Goal: Find specific page/section: Find specific page/section

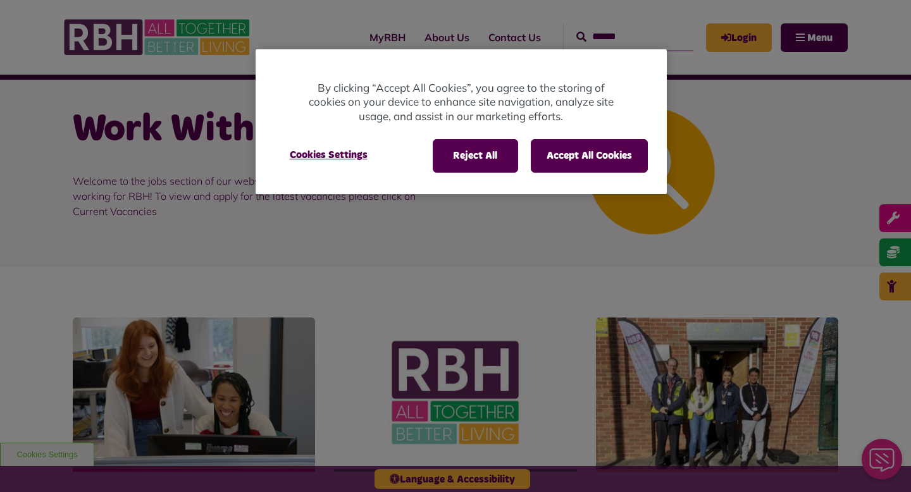
scroll to position [22, 0]
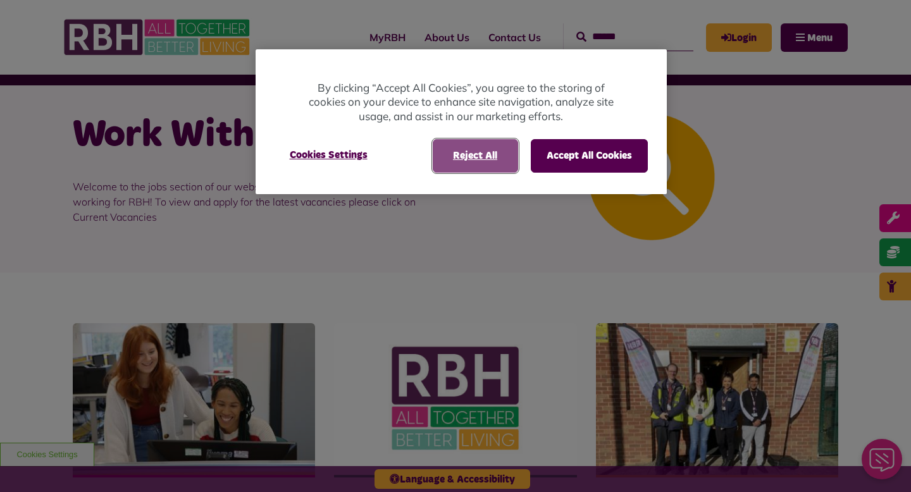
click at [497, 154] on button "Reject All" at bounding box center [475, 155] width 85 height 33
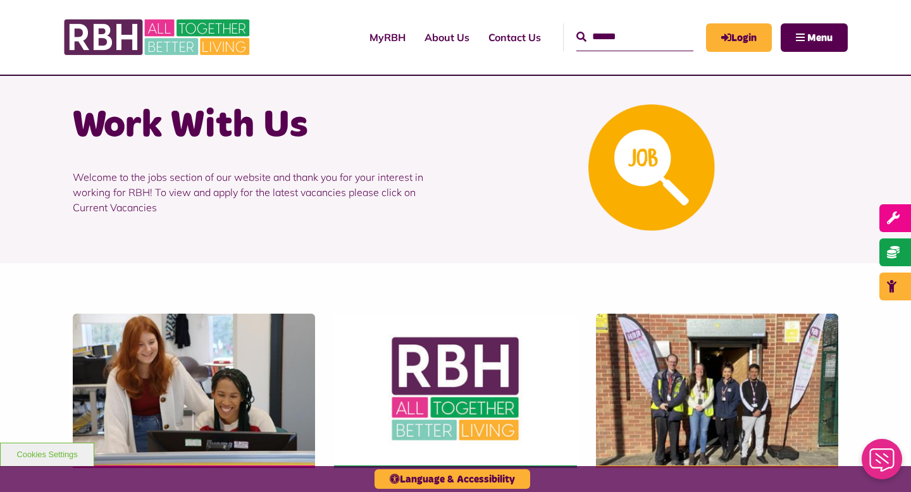
scroll to position [0, 0]
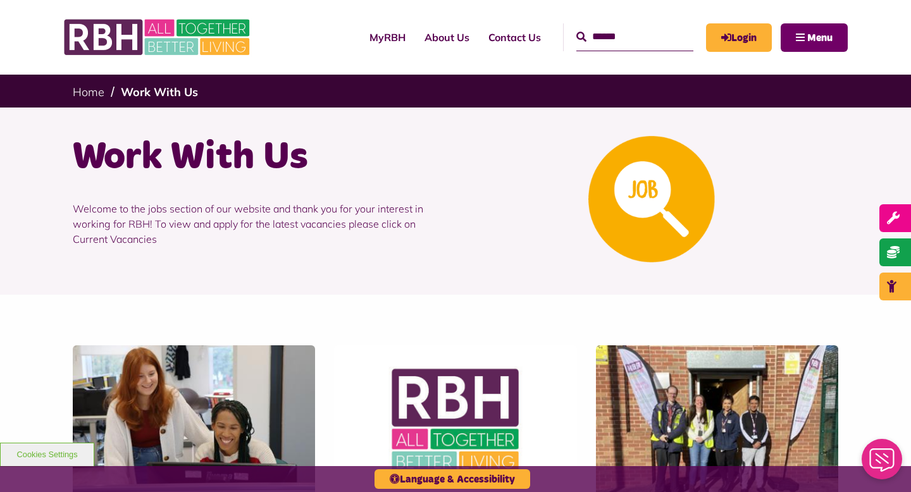
click at [795, 40] on button "Menu" at bounding box center [814, 37] width 67 height 28
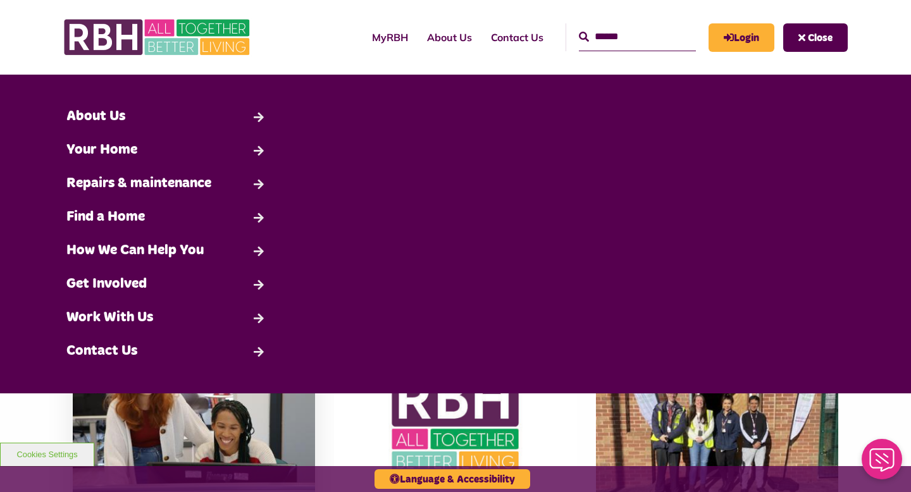
click at [286, 406] on img at bounding box center [194, 422] width 242 height 152
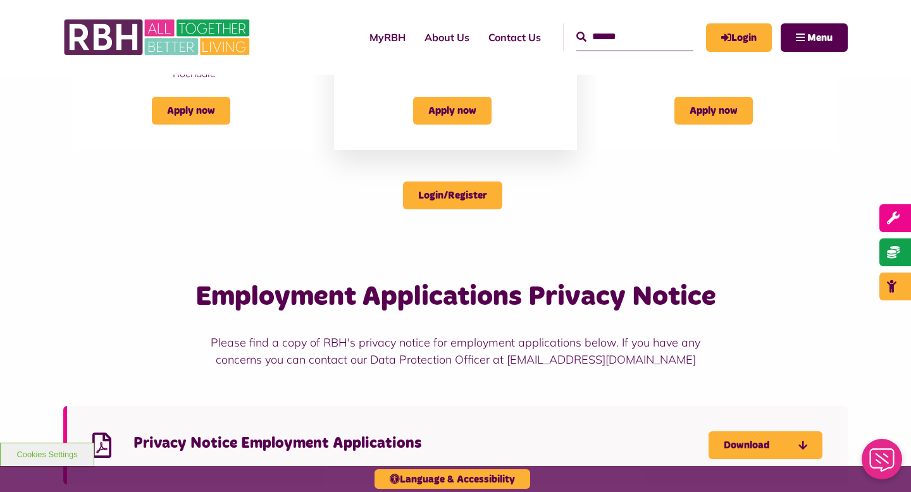
scroll to position [636, 0]
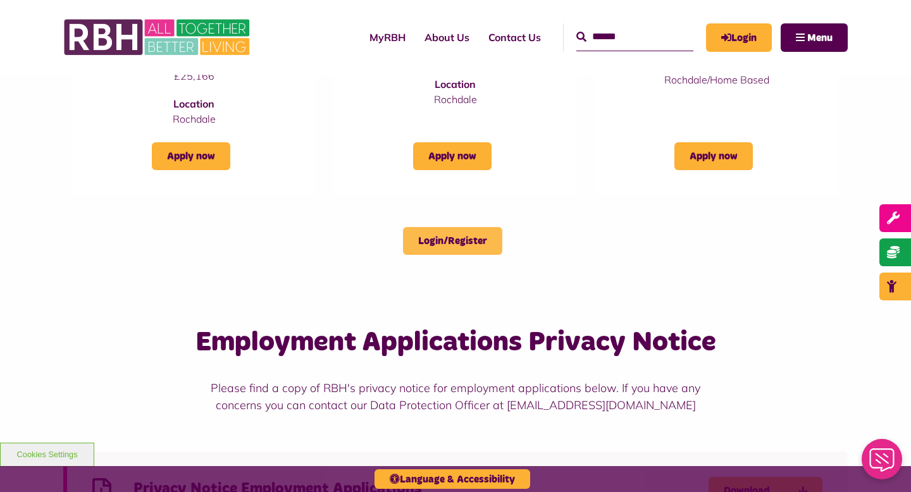
click at [442, 238] on link "Login/Register" at bounding box center [452, 241] width 99 height 28
